Goal: Information Seeking & Learning: Find specific page/section

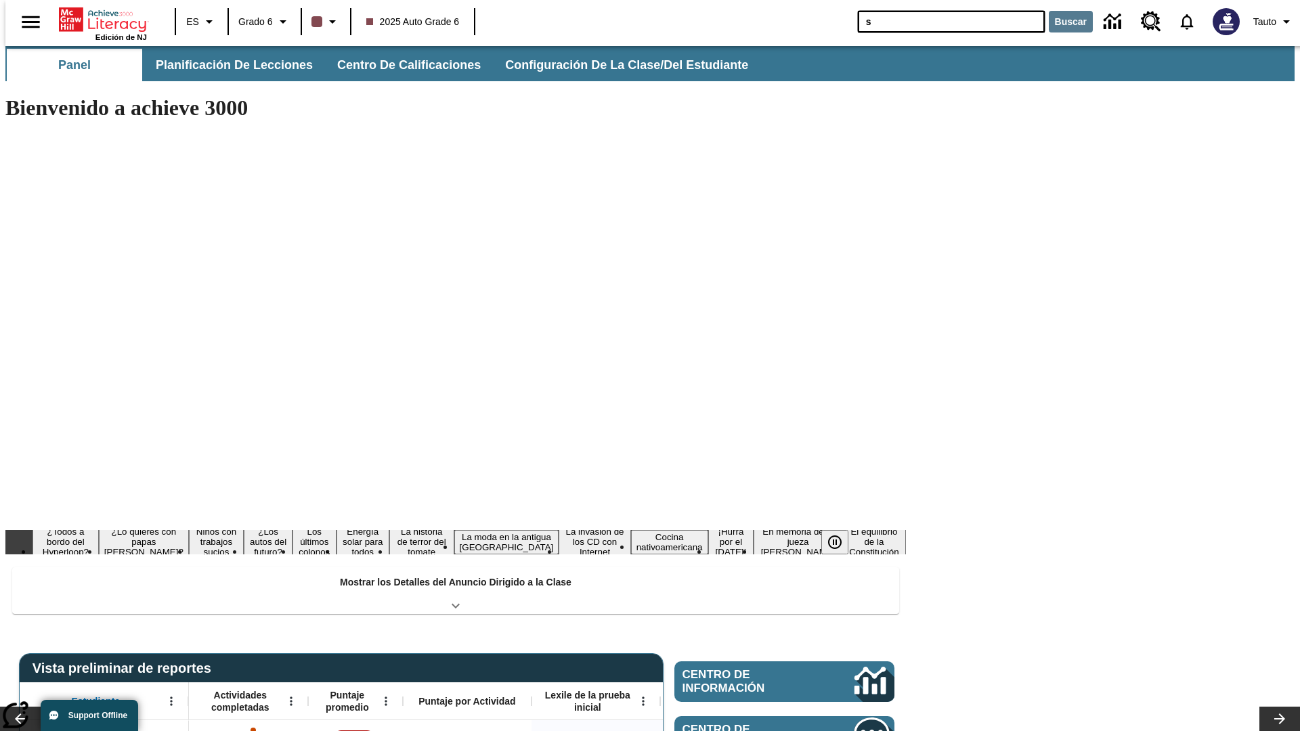
type input "s"
click at [1062, 22] on button "Buscar" at bounding box center [1071, 22] width 44 height 22
